Goal: Information Seeking & Learning: Compare options

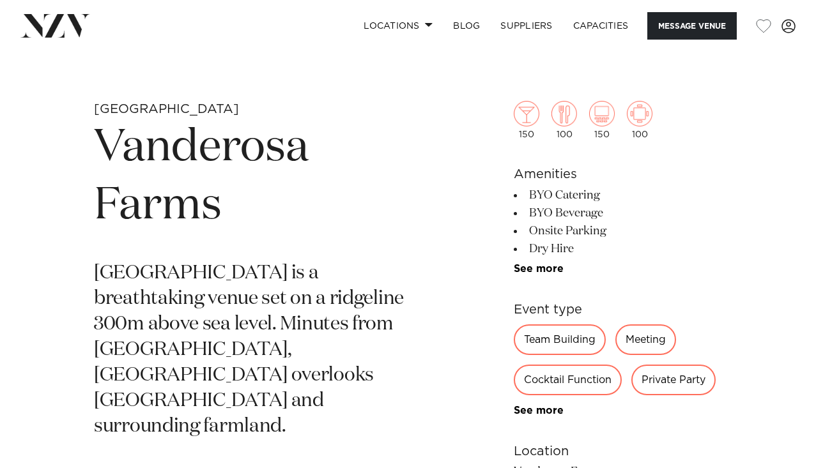
scroll to position [385, 0]
click at [538, 268] on link "See more" at bounding box center [564, 268] width 100 height 10
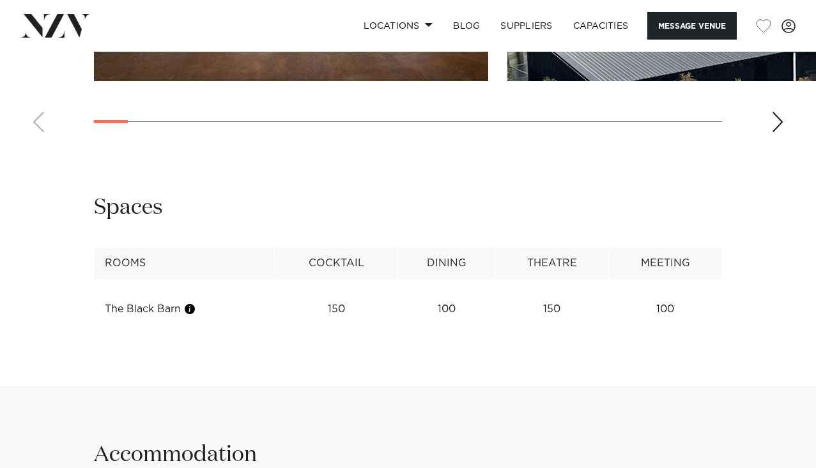
scroll to position [1665, 0]
click at [557, 293] on td "150" at bounding box center [552, 308] width 114 height 31
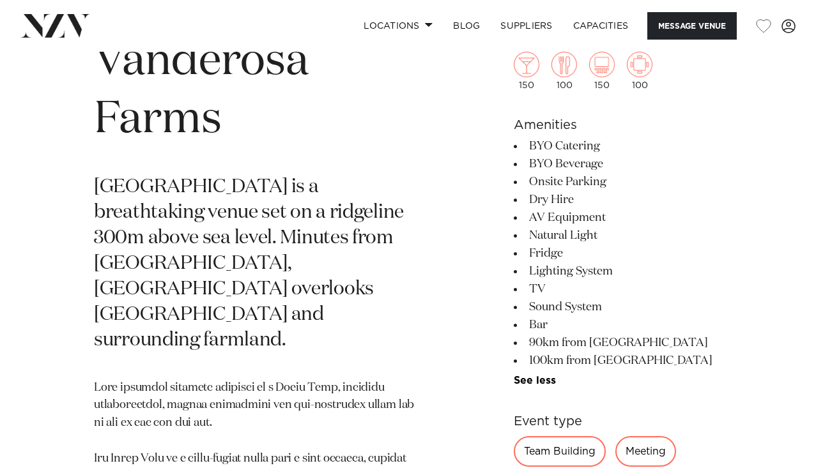
scroll to position [0, 0]
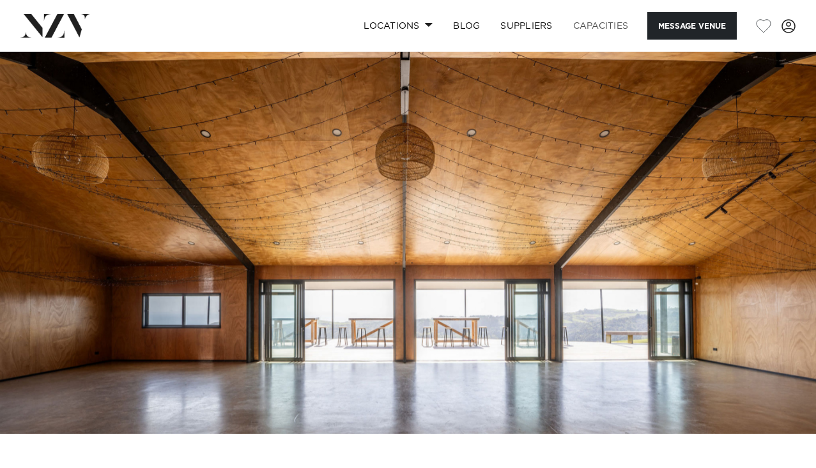
click at [605, 26] on link "Capacities" at bounding box center [601, 25] width 76 height 27
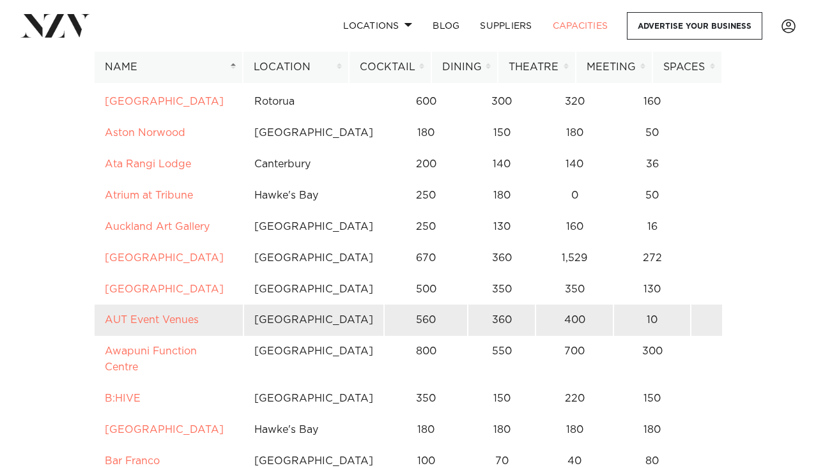
scroll to position [515, 0]
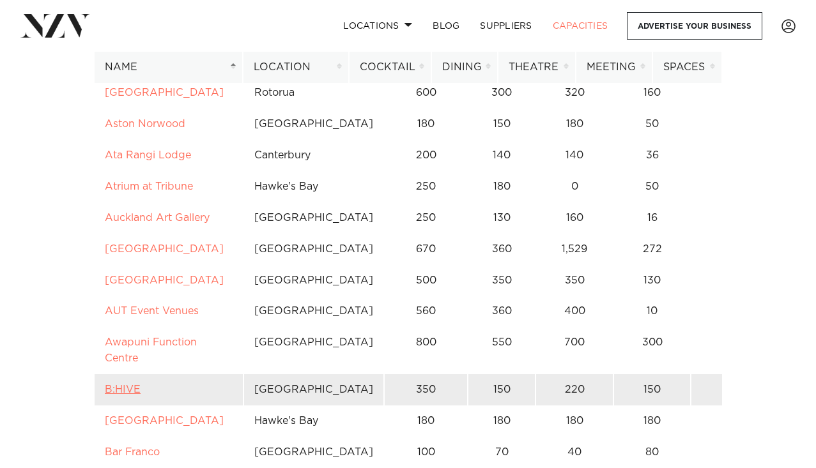
click at [121, 385] on link "B:HIVE" at bounding box center [123, 390] width 36 height 10
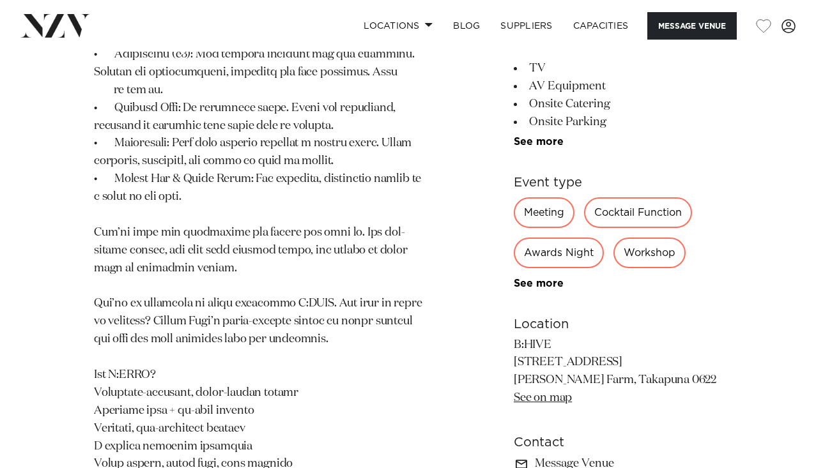
scroll to position [857, 0]
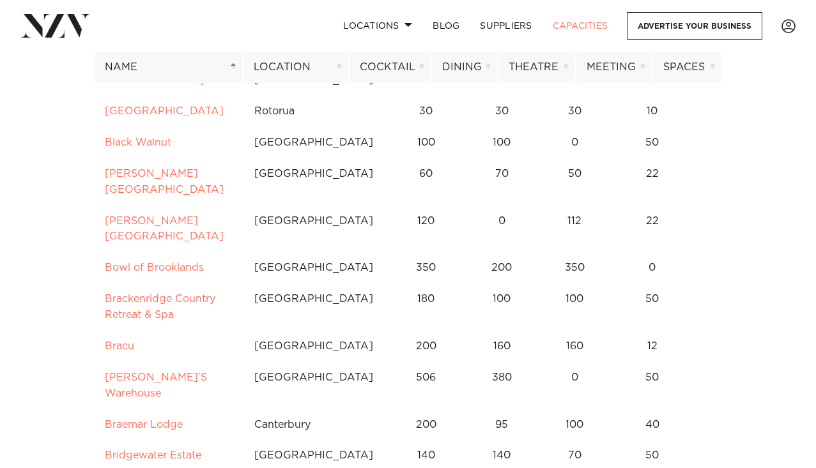
scroll to position [1030, 0]
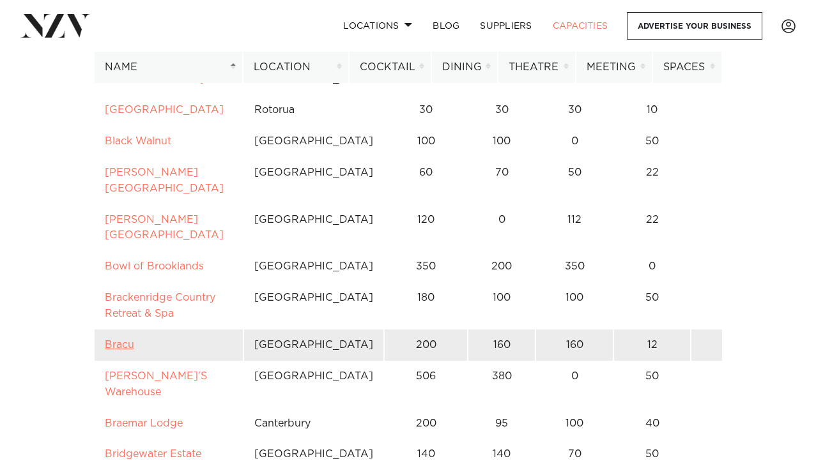
click at [123, 340] on link "Bracu" at bounding box center [119, 345] width 29 height 10
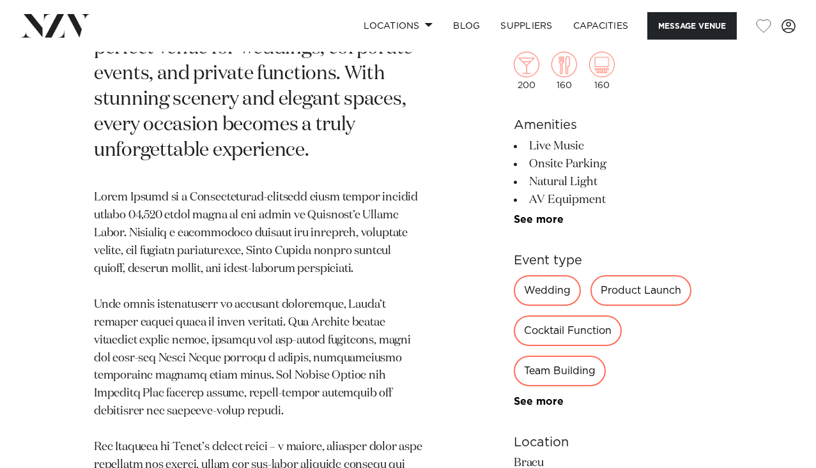
scroll to position [653, 0]
click at [539, 215] on link "See more" at bounding box center [564, 220] width 100 height 10
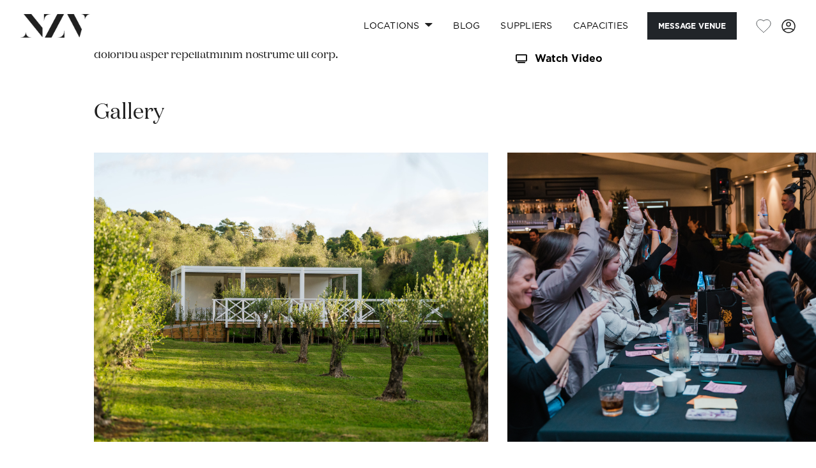
scroll to position [1443, 0]
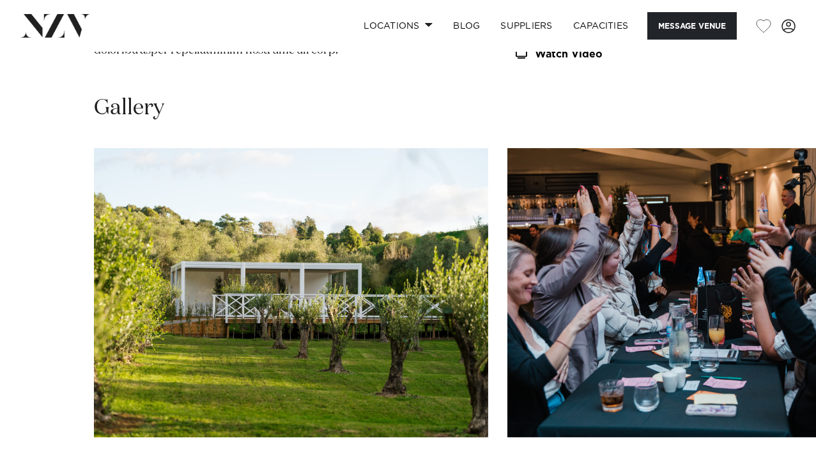
click at [798, 266] on img "2 / 30" at bounding box center [704, 293] width 394 height 290
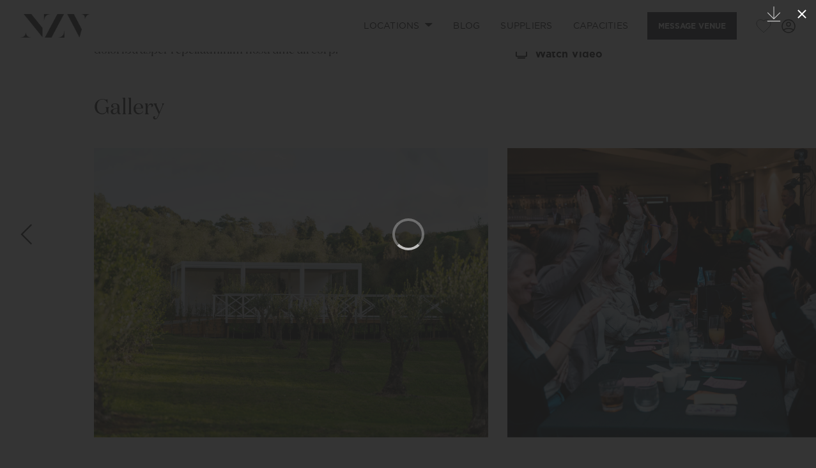
click at [801, 13] on icon at bounding box center [802, 14] width 9 height 9
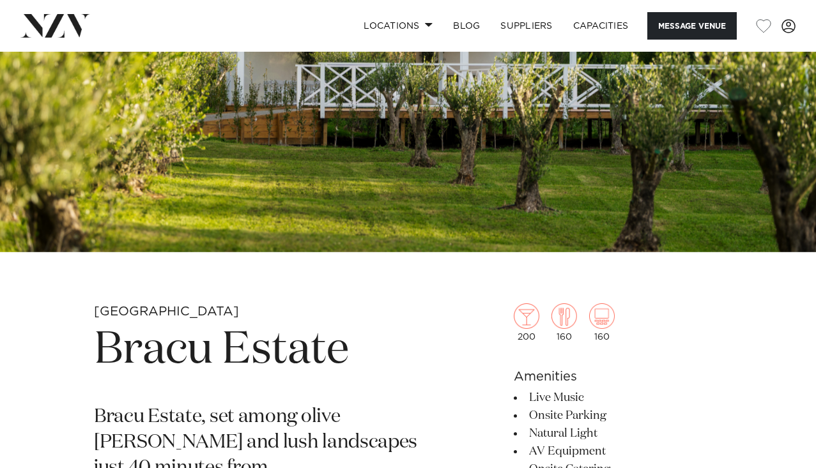
scroll to position [290, 0]
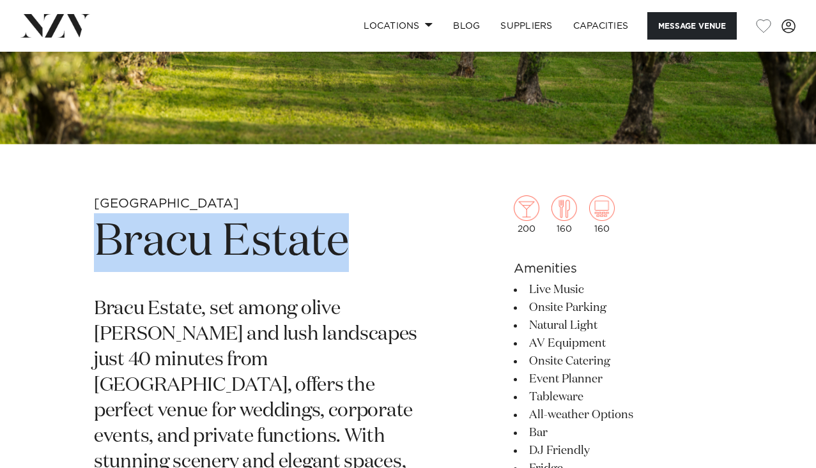
drag, startPoint x: 352, startPoint y: 246, endPoint x: 86, endPoint y: 256, distance: 266.1
copy h1 "Bracu Estate"
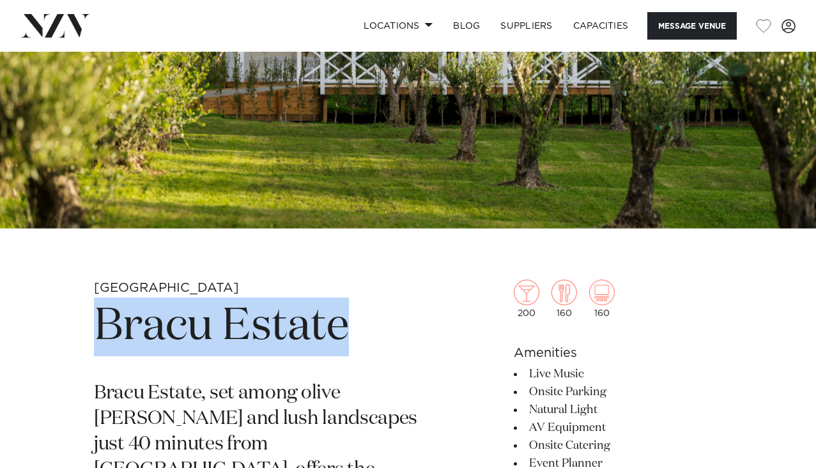
scroll to position [0, 0]
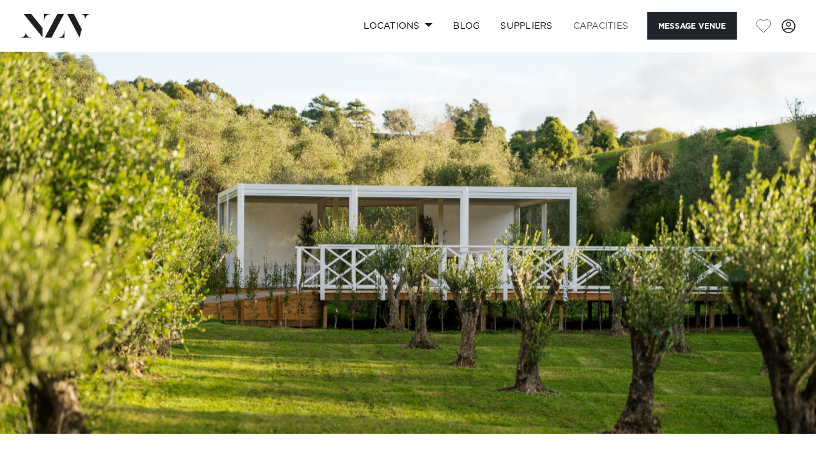
click at [596, 25] on link "Capacities" at bounding box center [601, 25] width 76 height 27
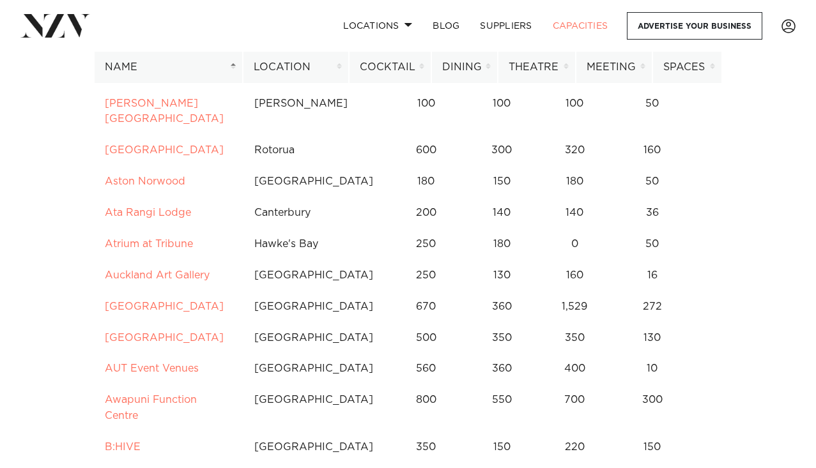
scroll to position [458, 0]
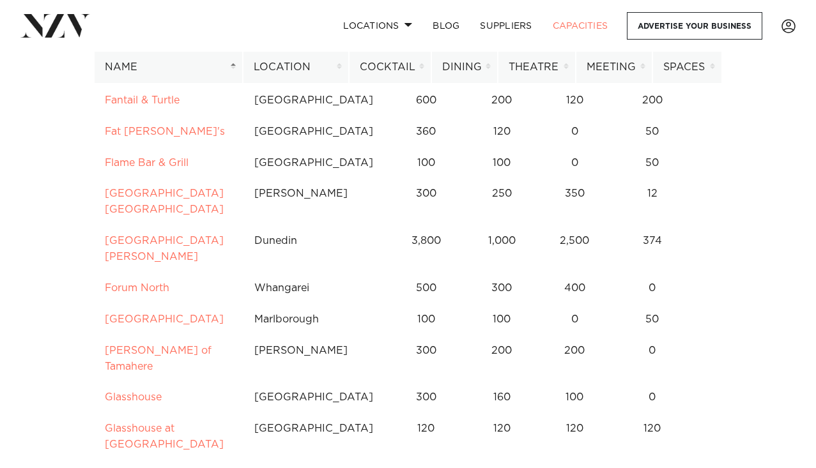
scroll to position [2918, 0]
